Goal: Task Accomplishment & Management: Manage account settings

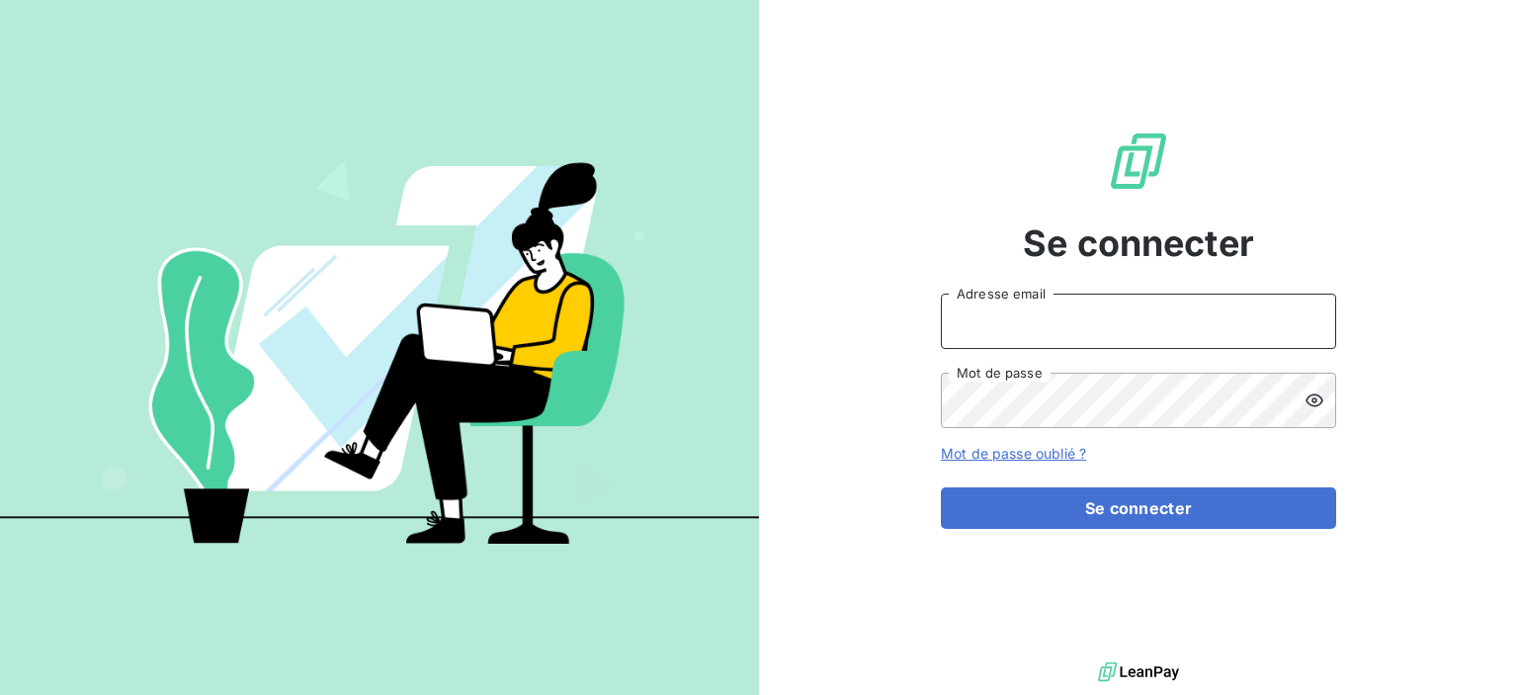
click at [1081, 330] on input "Adresse email" at bounding box center [1138, 321] width 395 height 55
click at [1305, 318] on icon at bounding box center [1309, 320] width 15 height 15
click at [1091, 314] on input "Adresse email" at bounding box center [1138, 321] width 395 height 55
click at [1315, 322] on icon at bounding box center [1309, 320] width 15 height 15
type input "[EMAIL_ADDRESS][DOMAIN_NAME]"
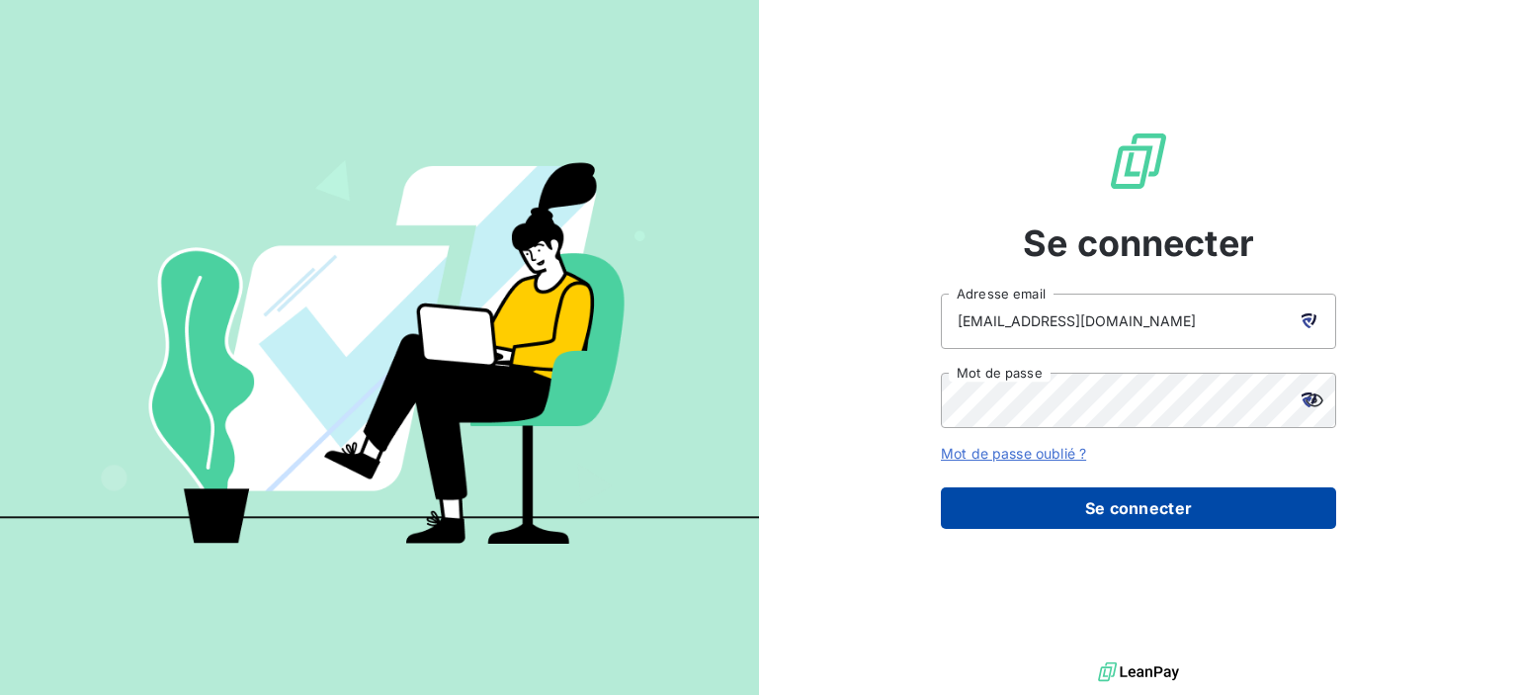
click at [1095, 501] on button "Se connecter" at bounding box center [1138, 508] width 395 height 42
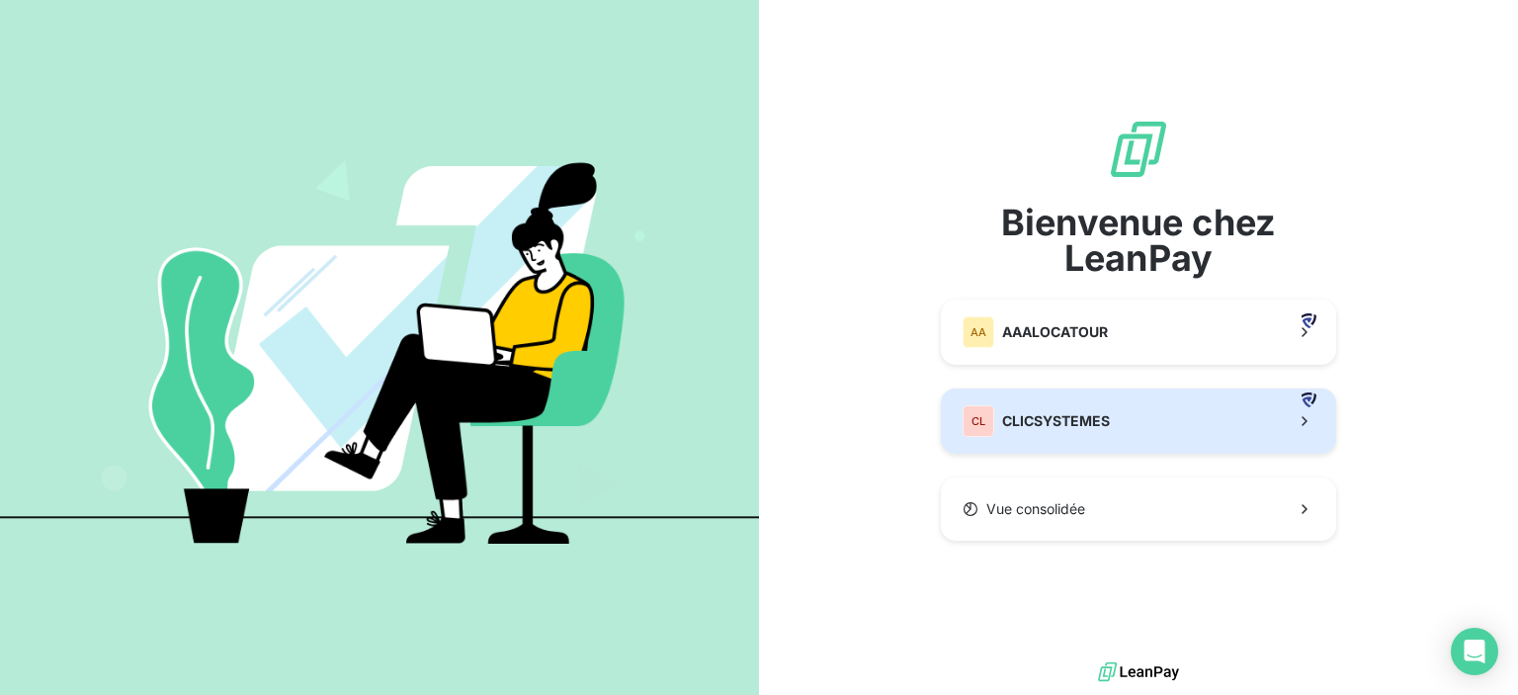
click at [1059, 430] on span "CLICSYSTEMES" at bounding box center [1056, 421] width 108 height 20
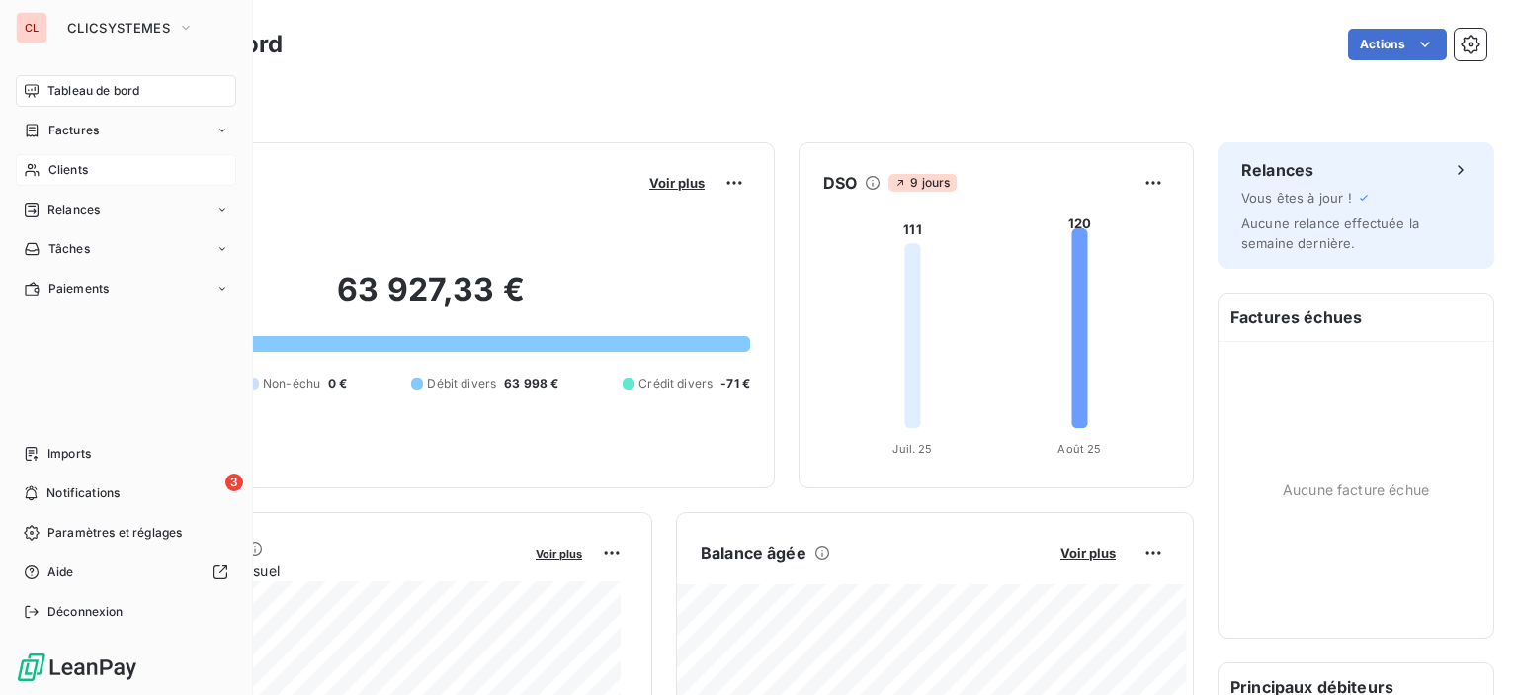
click at [99, 167] on div "Clients" at bounding box center [126, 170] width 220 height 32
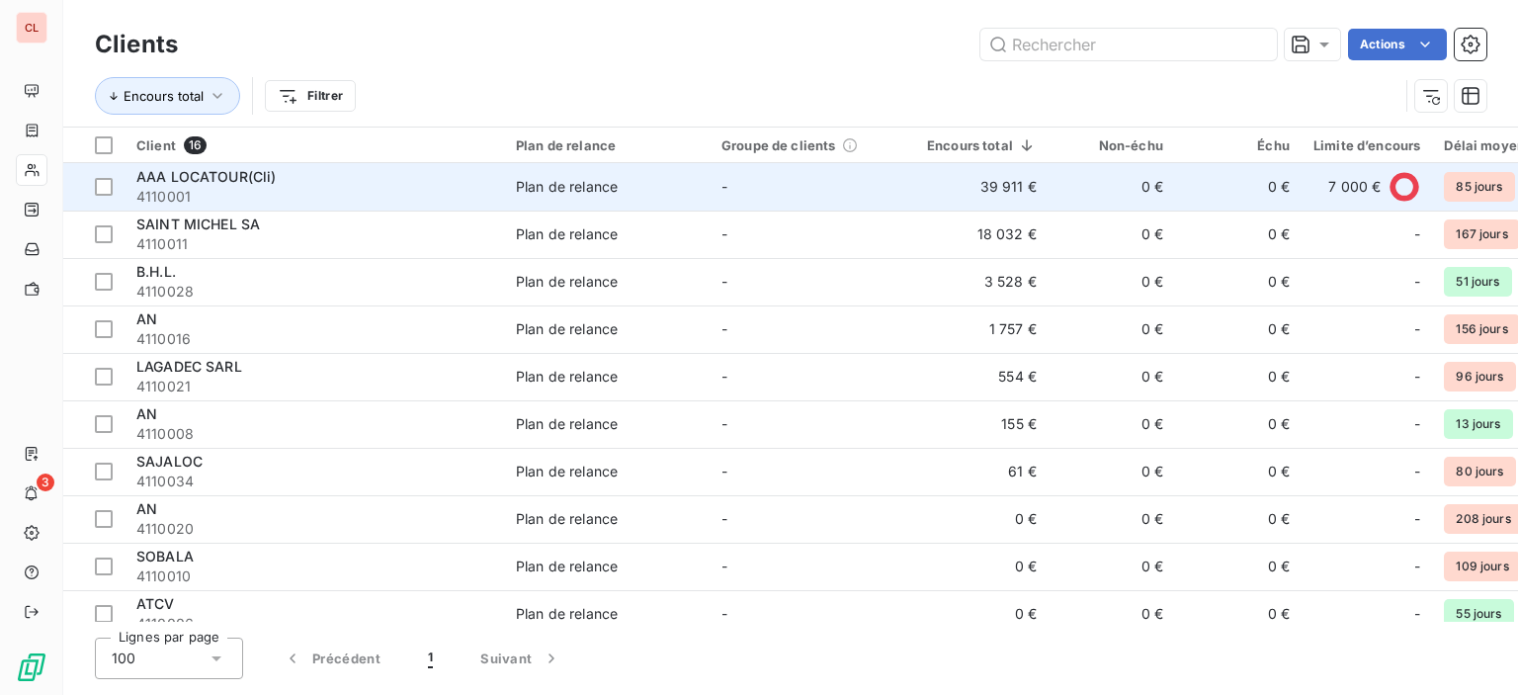
click at [204, 187] on span "4110001" at bounding box center [314, 197] width 356 height 20
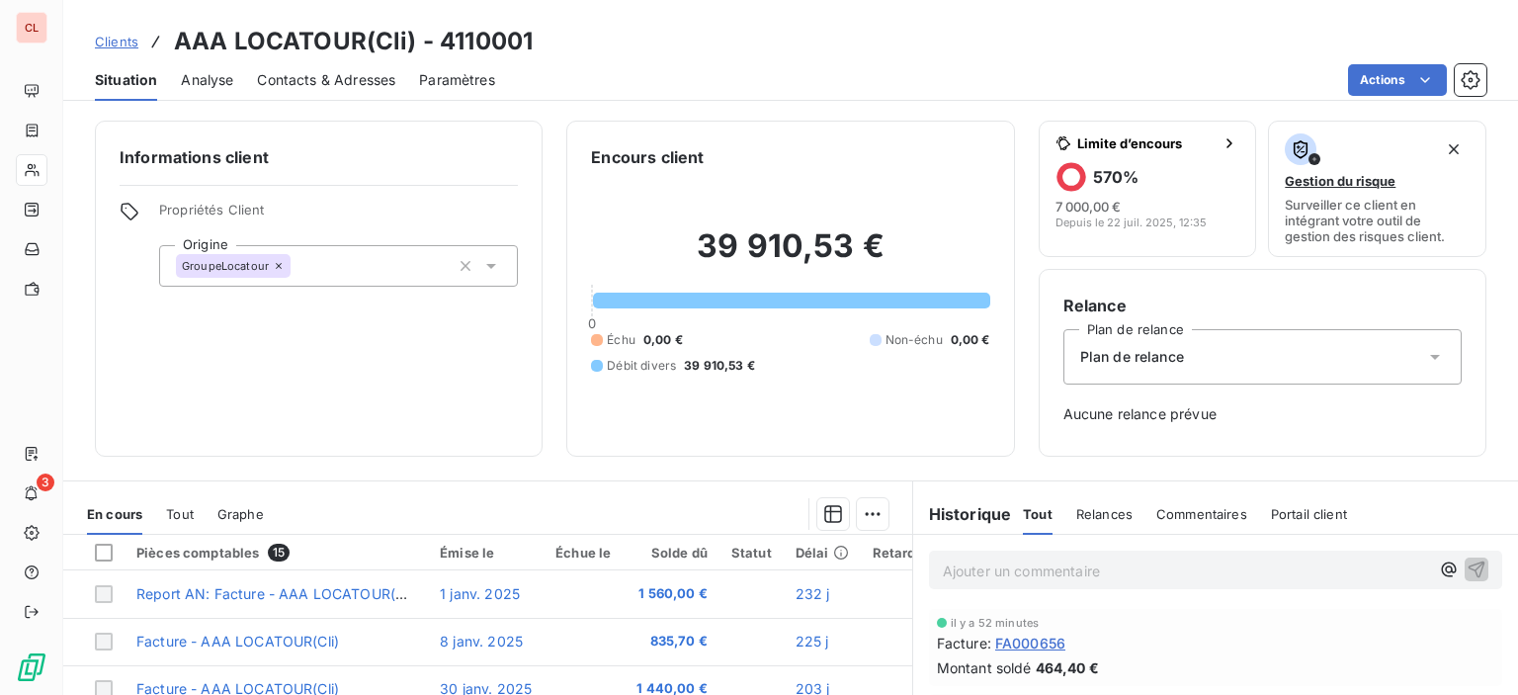
click at [466, 78] on span "Paramètres" at bounding box center [457, 80] width 76 height 20
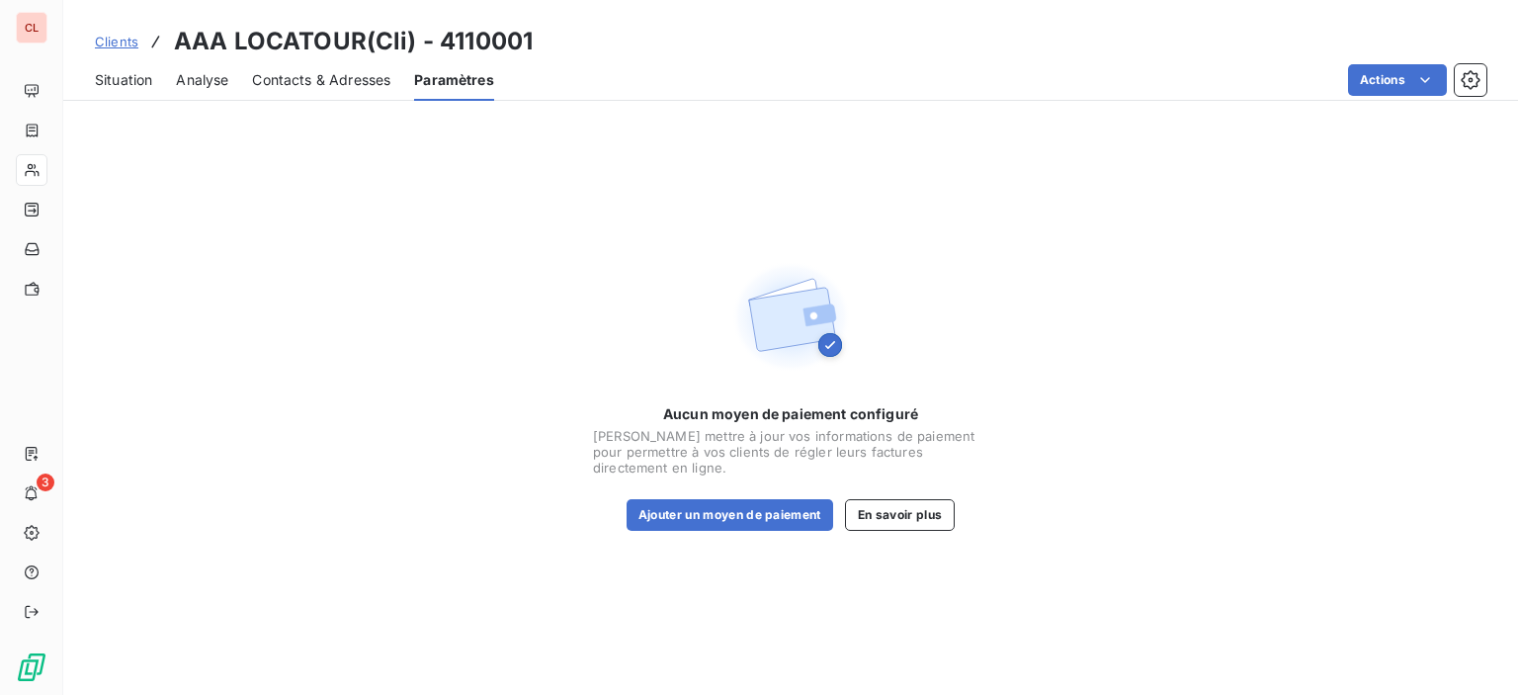
click at [303, 78] on span "Contacts & Adresses" at bounding box center [321, 80] width 138 height 20
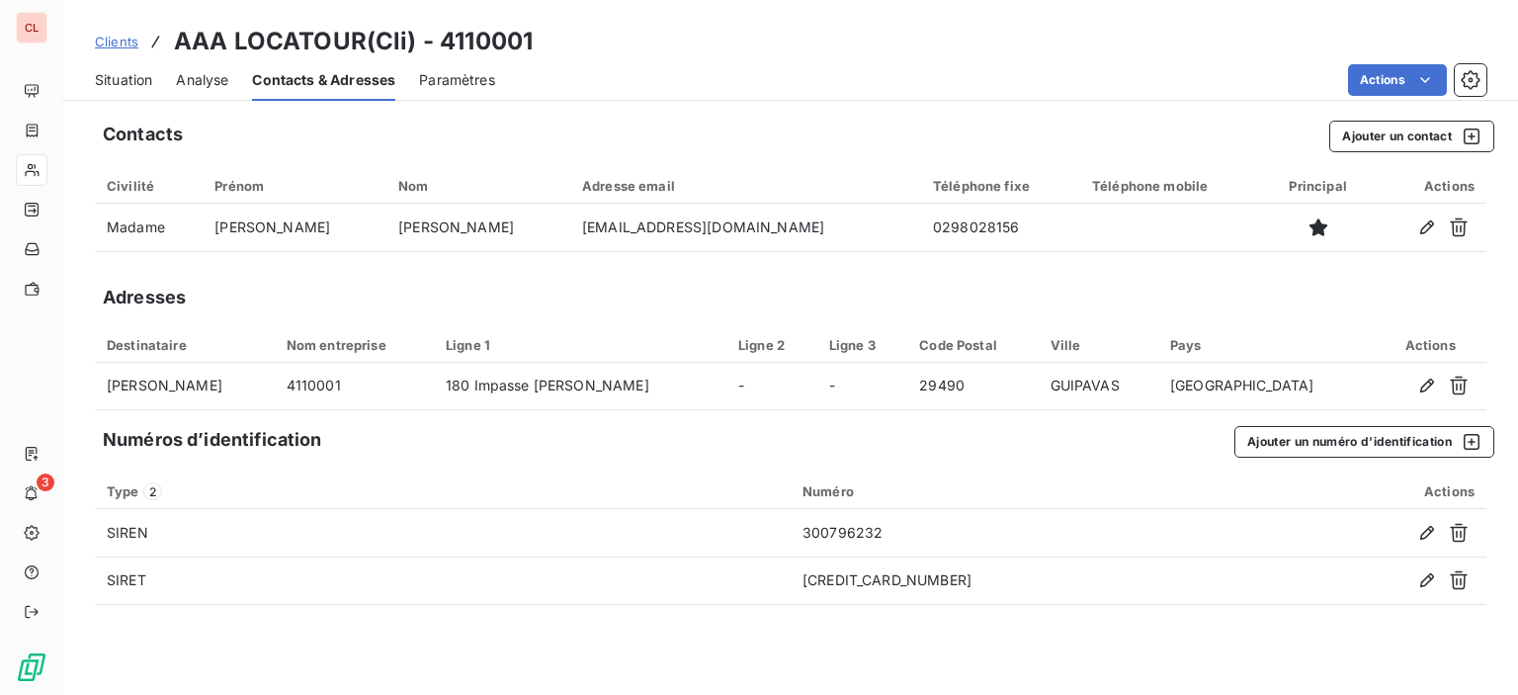
click at [210, 78] on span "Analyse" at bounding box center [202, 80] width 52 height 20
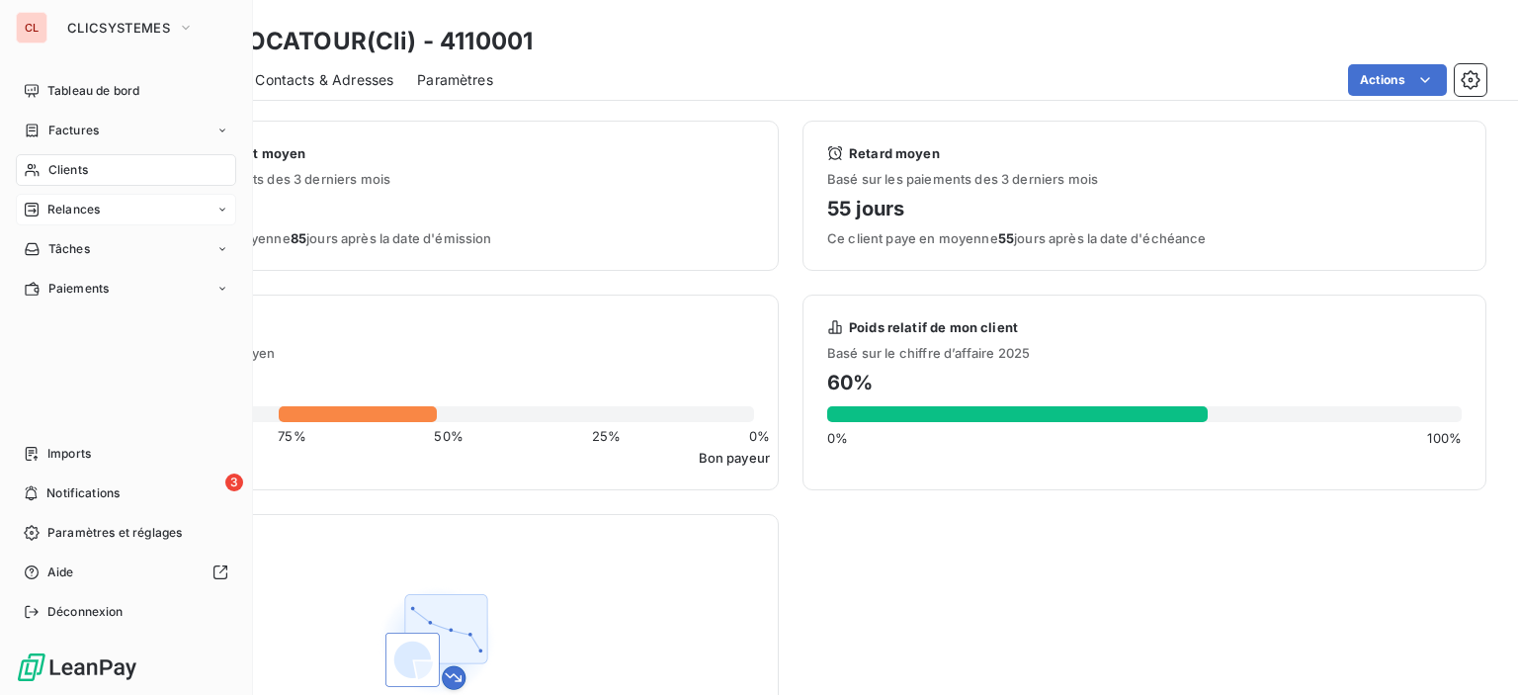
click at [75, 204] on span "Relances" at bounding box center [73, 210] width 52 height 18
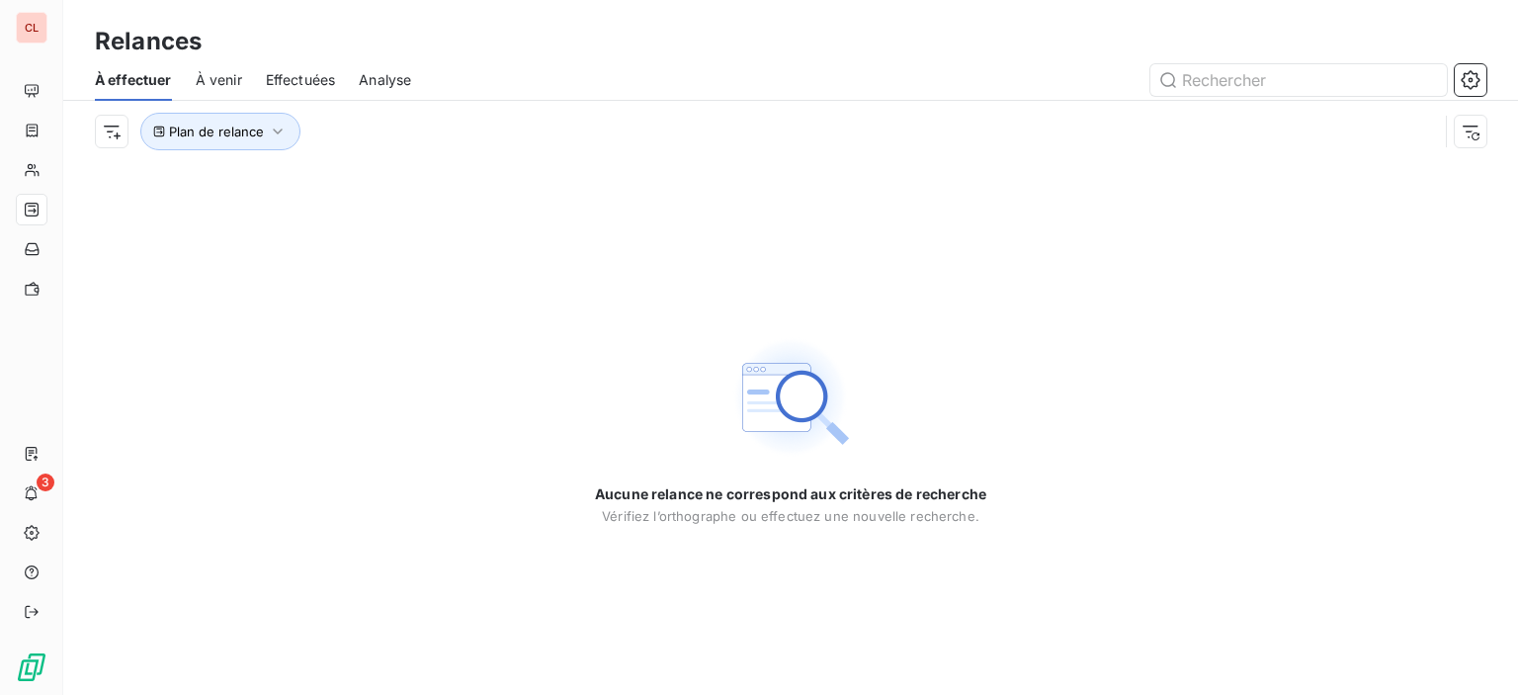
click at [207, 83] on span "À venir" at bounding box center [219, 80] width 46 height 20
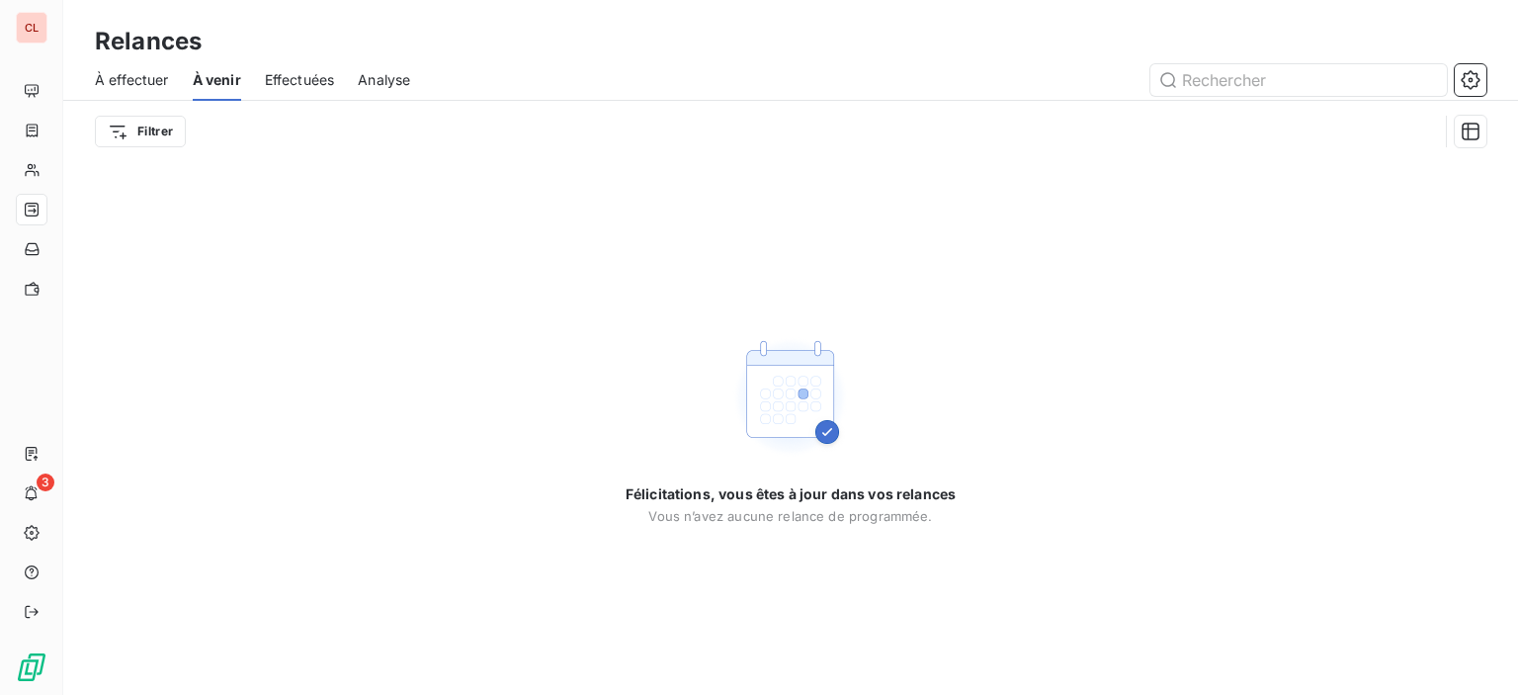
click at [307, 81] on span "Effectuées" at bounding box center [300, 80] width 70 height 20
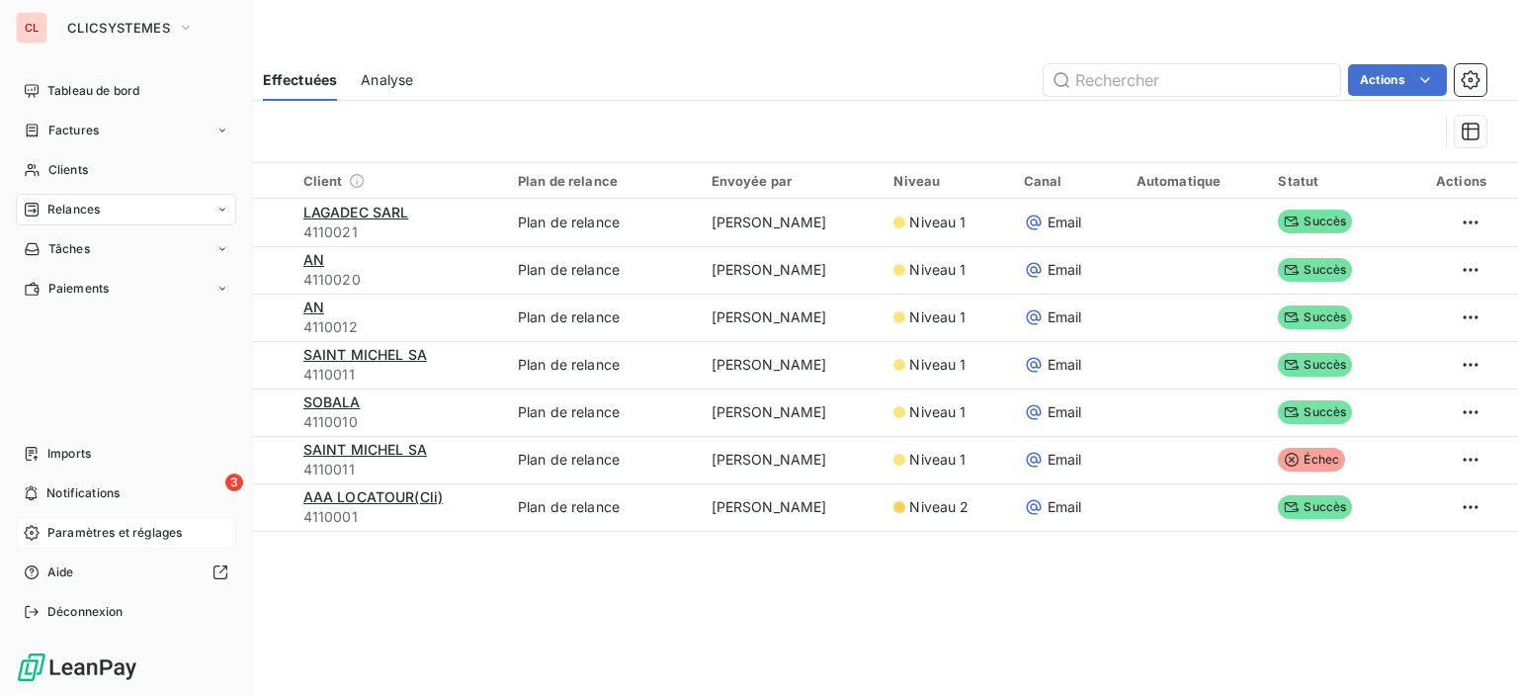
click at [72, 523] on div "Paramètres et réglages" at bounding box center [126, 533] width 220 height 32
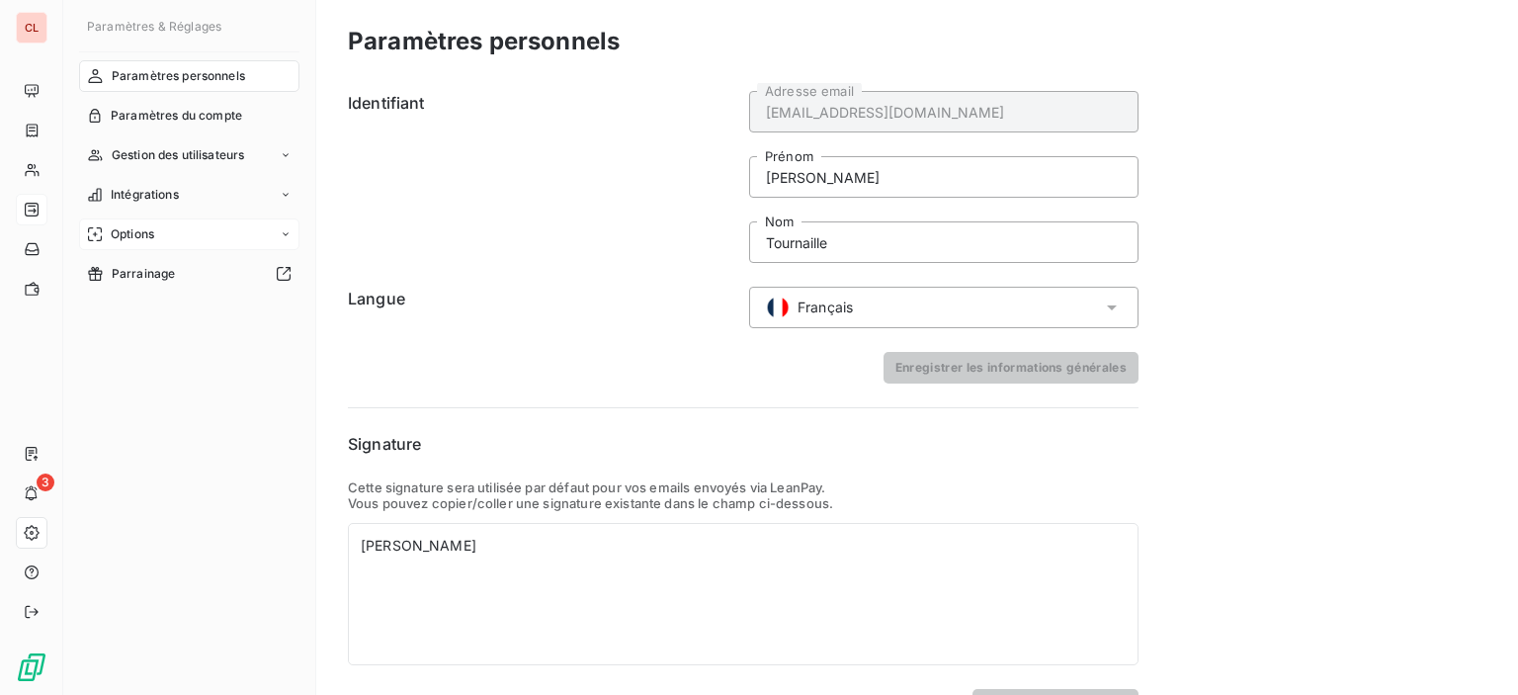
click at [103, 240] on div "Options" at bounding box center [120, 234] width 67 height 18
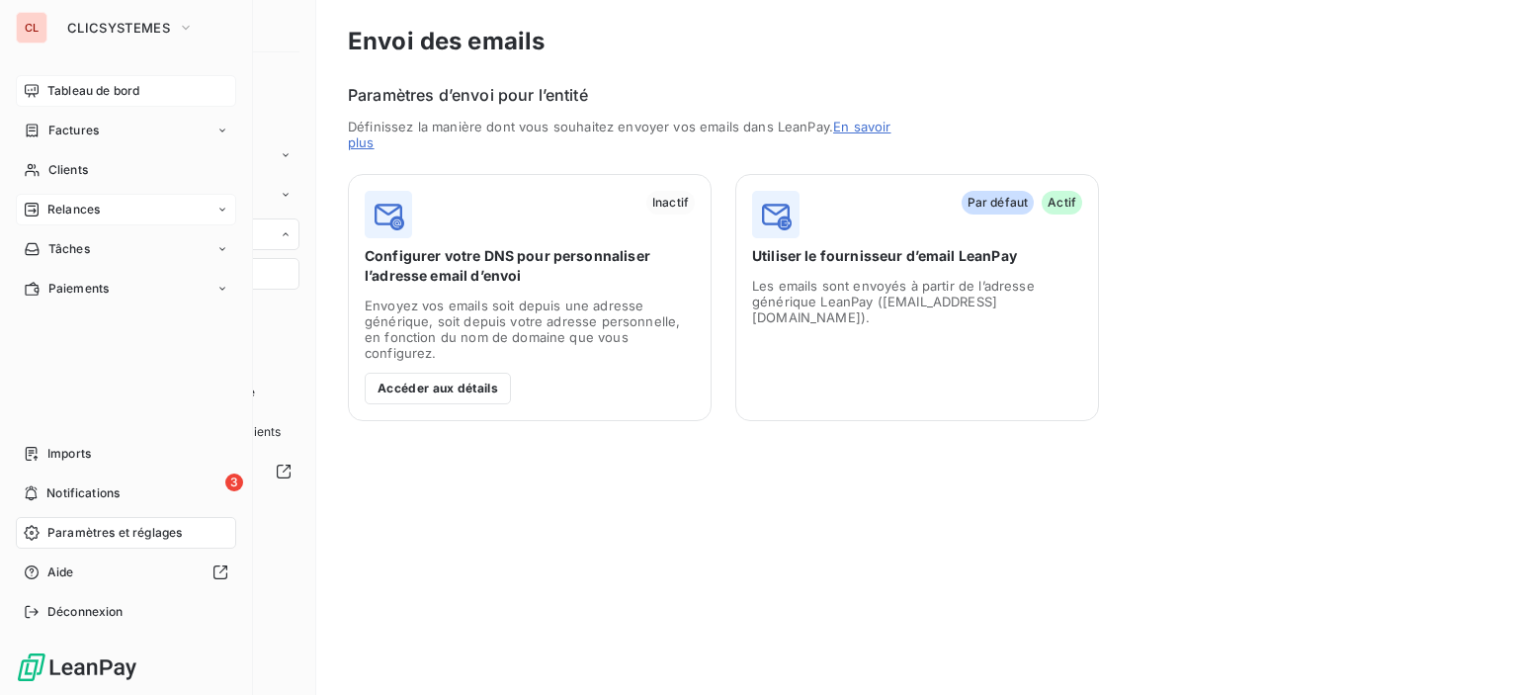
click at [58, 101] on div "Tableau de bord" at bounding box center [126, 91] width 220 height 32
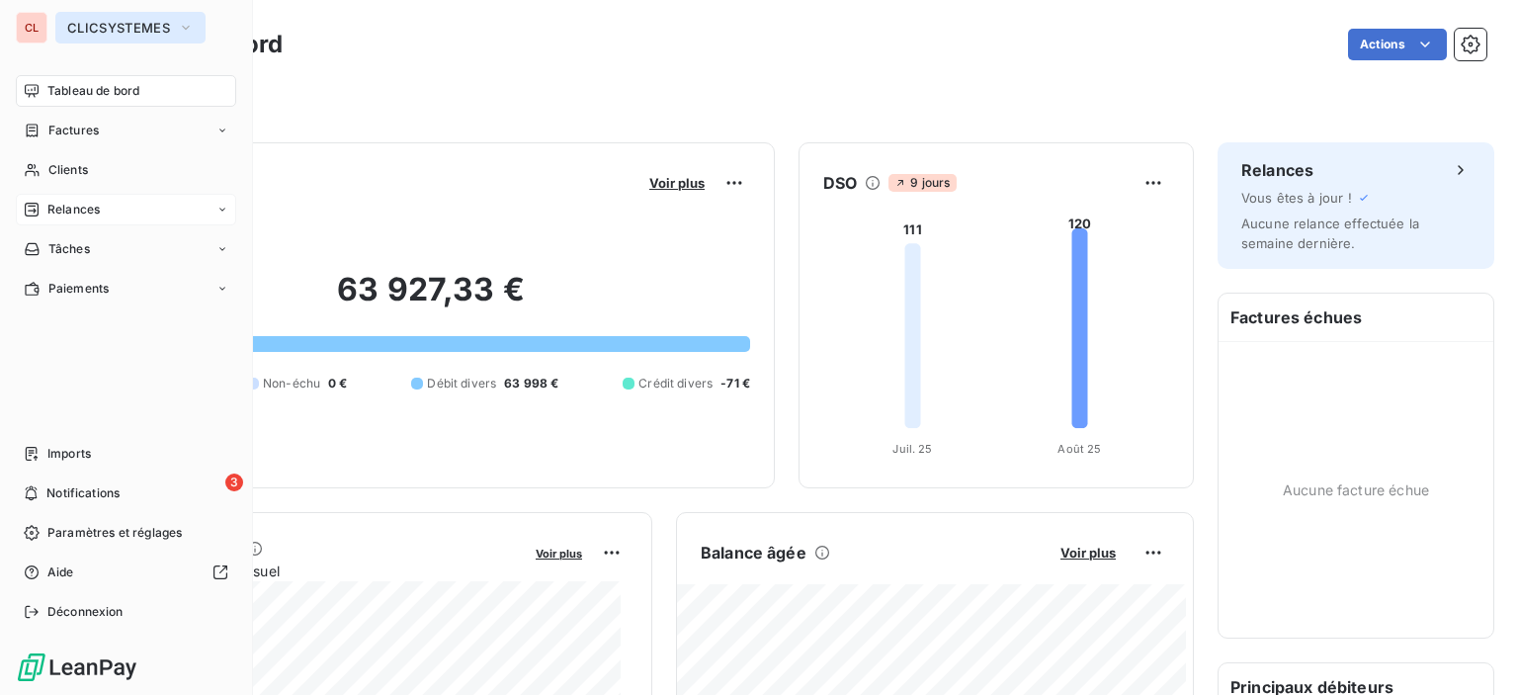
click at [84, 30] on span "CLICSYSTEMES" at bounding box center [118, 28] width 103 height 16
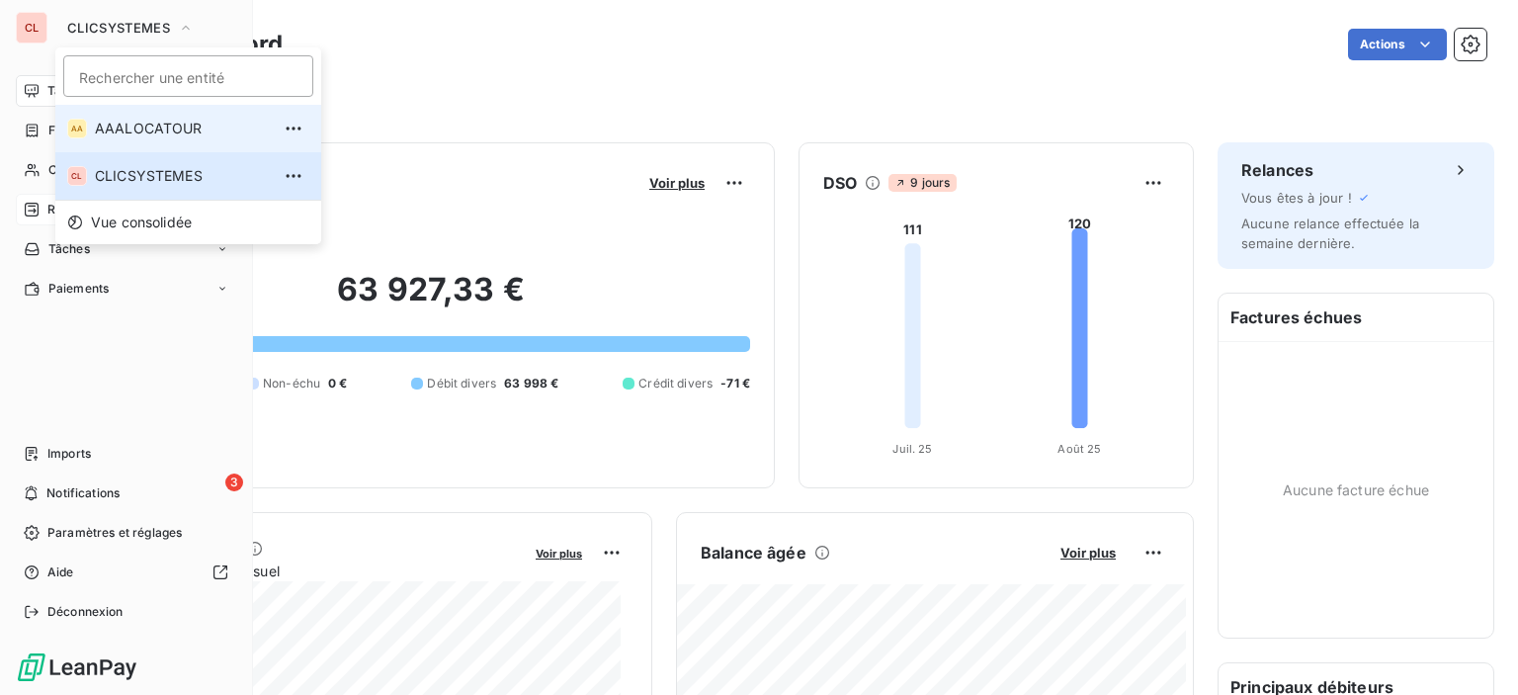
click at [163, 137] on span "AAALOCATOUR" at bounding box center [182, 129] width 175 height 20
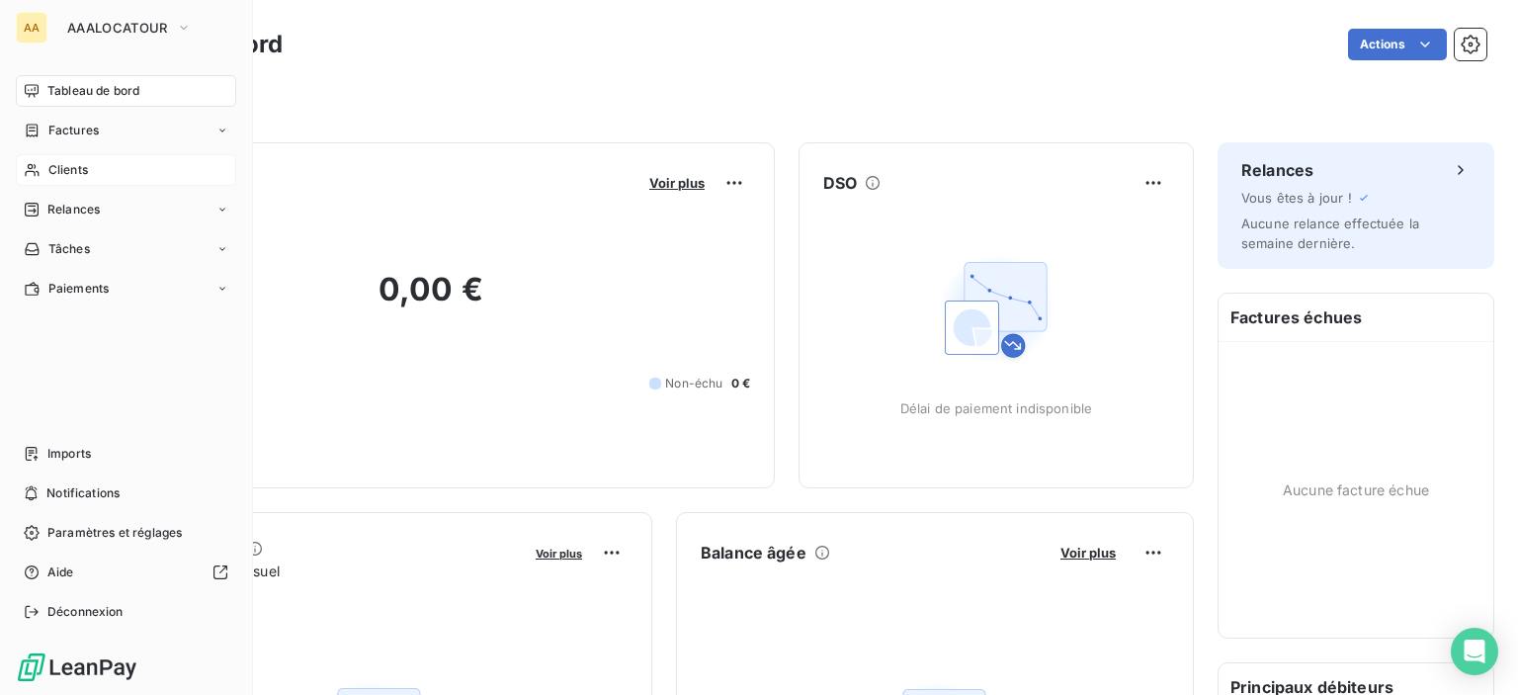
click at [55, 165] on span "Clients" at bounding box center [68, 170] width 40 height 18
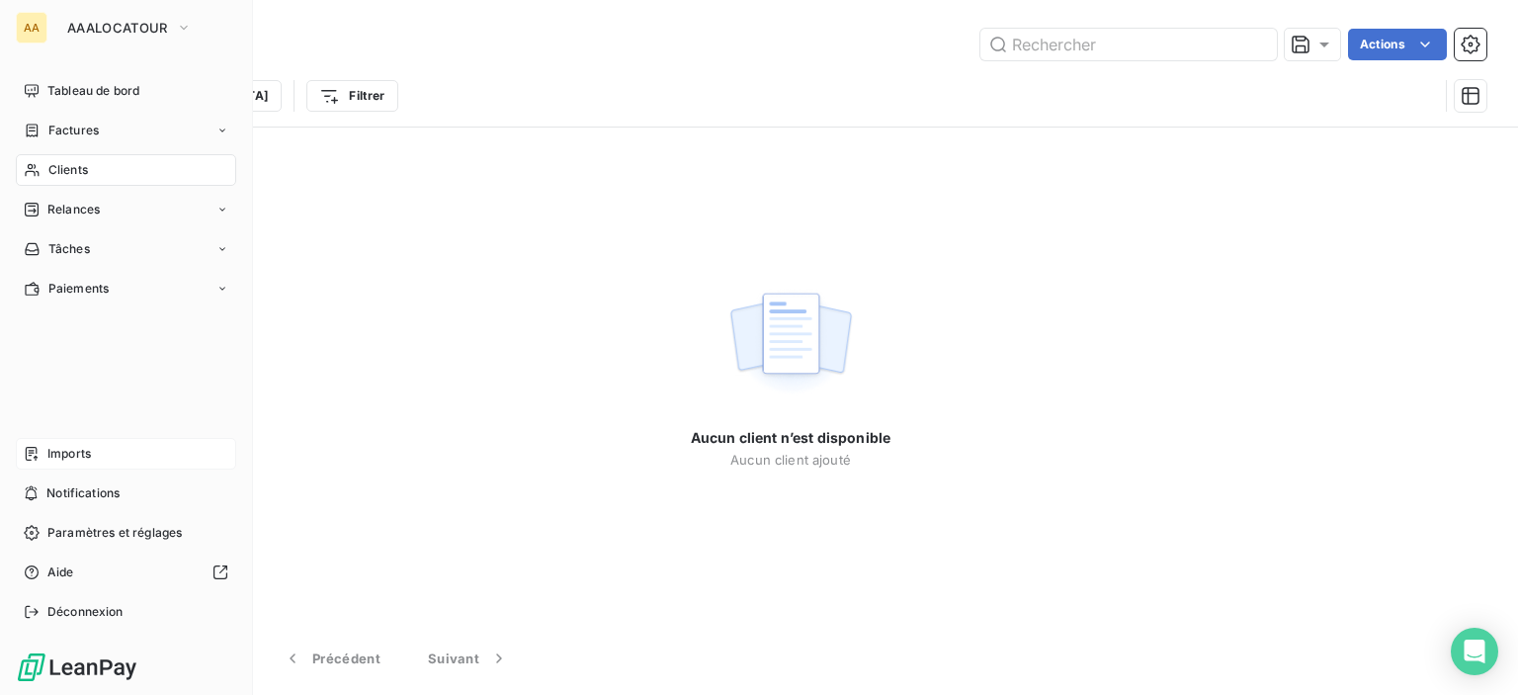
click at [65, 450] on span "Imports" at bounding box center [68, 454] width 43 height 18
